Goal: Navigation & Orientation: Find specific page/section

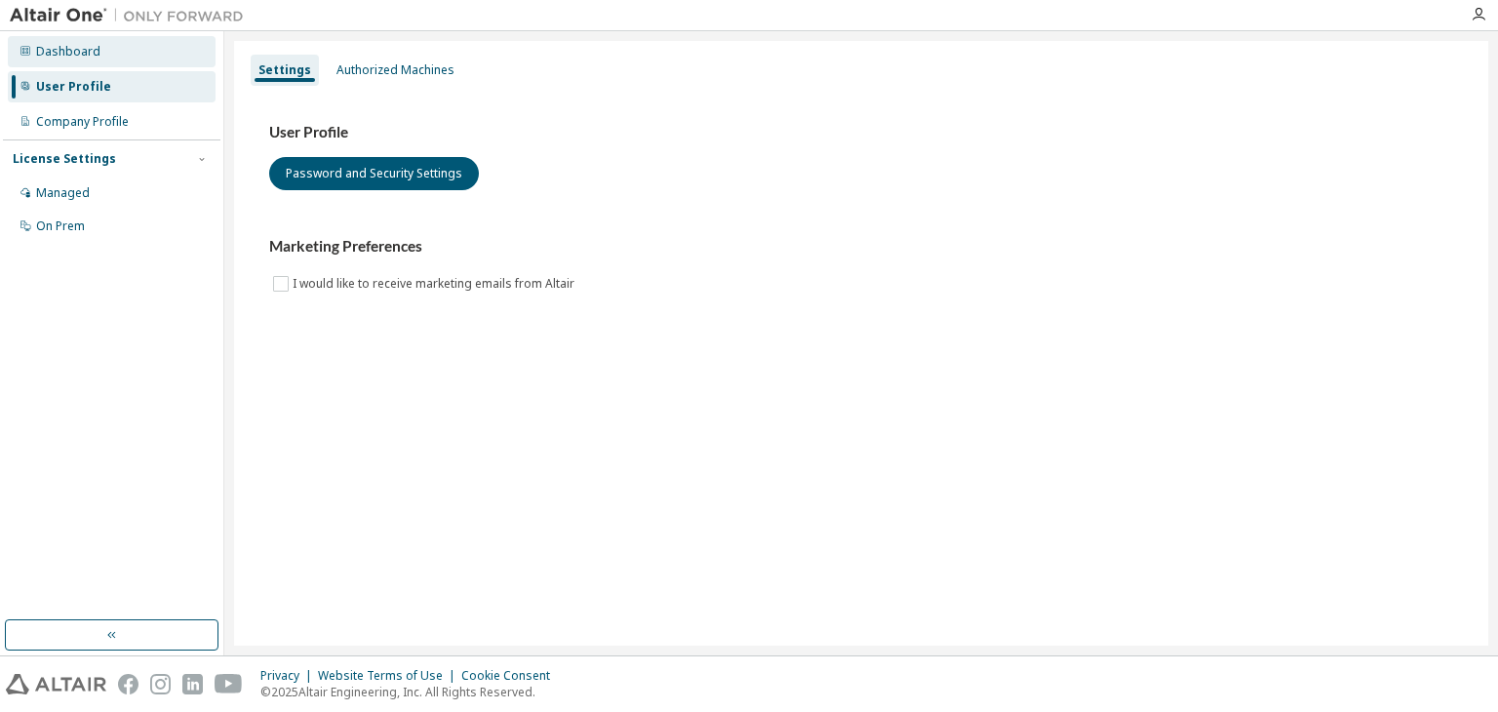
click at [117, 58] on div "Dashboard" at bounding box center [112, 51] width 208 height 31
